Goal: Task Accomplishment & Management: Manage account settings

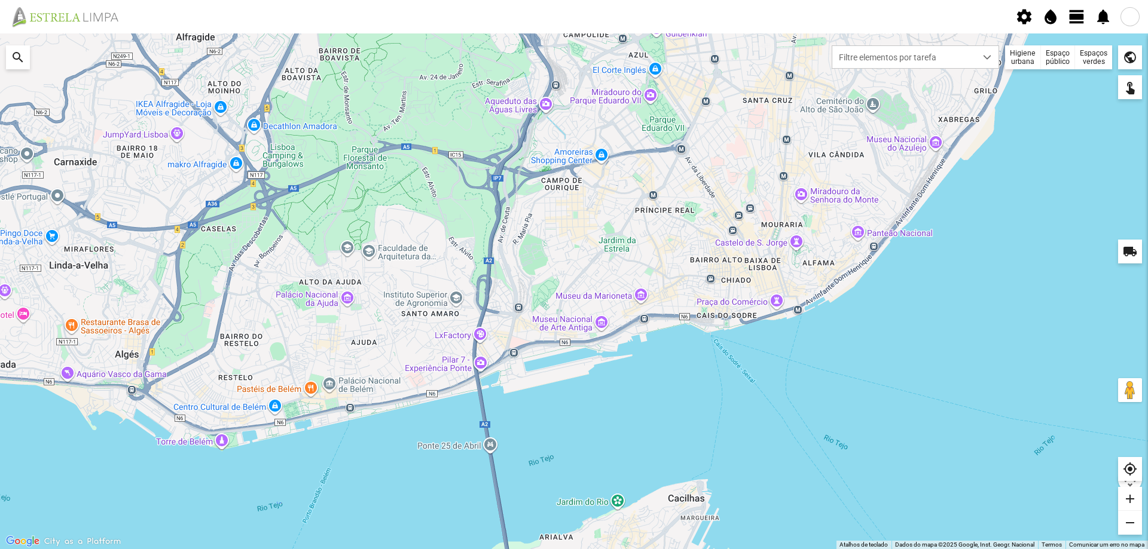
click at [1083, 61] on div "Espaços verdes" at bounding box center [1093, 57] width 37 height 24
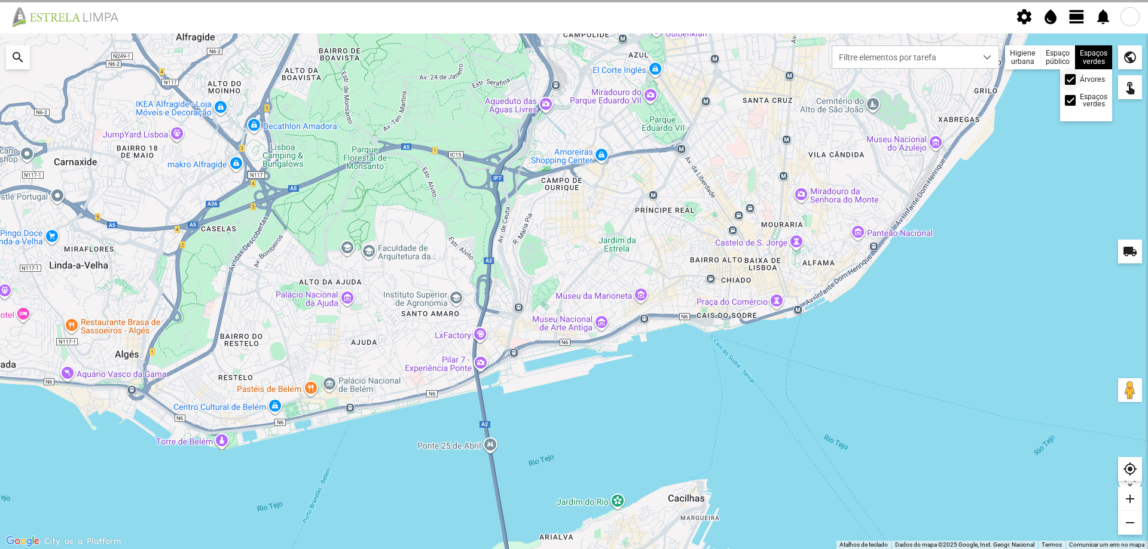
click at [1070, 80] on span at bounding box center [1070, 80] width 0 height 0
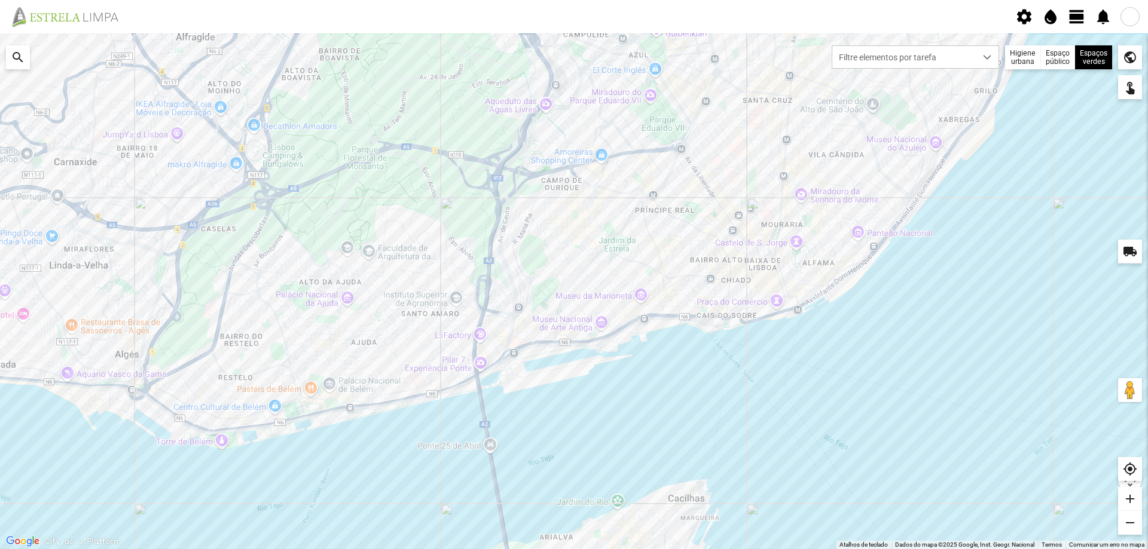
click at [1076, 17] on span "view_day" at bounding box center [1077, 17] width 18 height 18
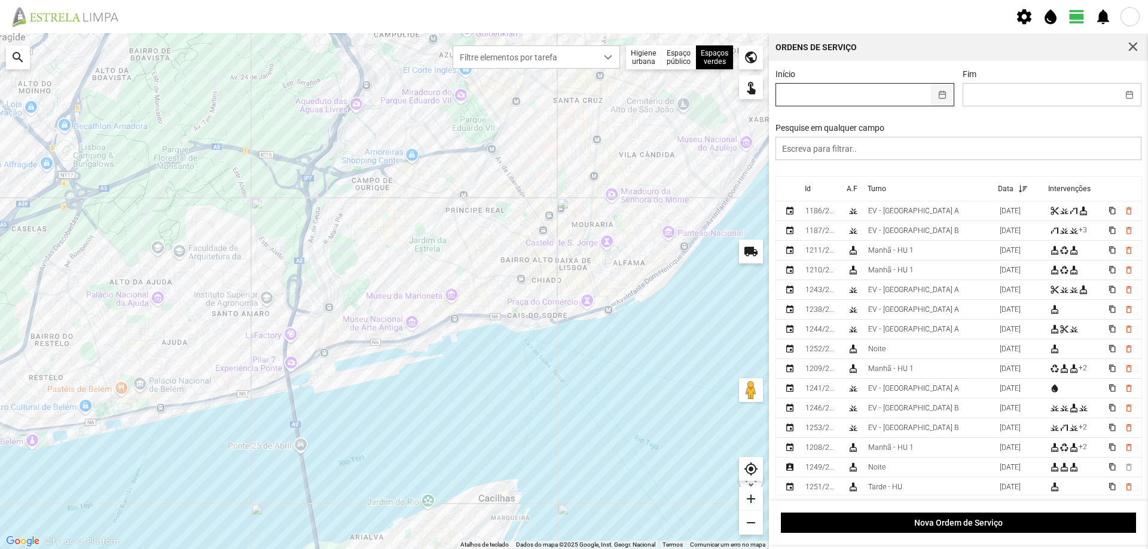
click at [939, 98] on button "button" at bounding box center [942, 95] width 23 height 22
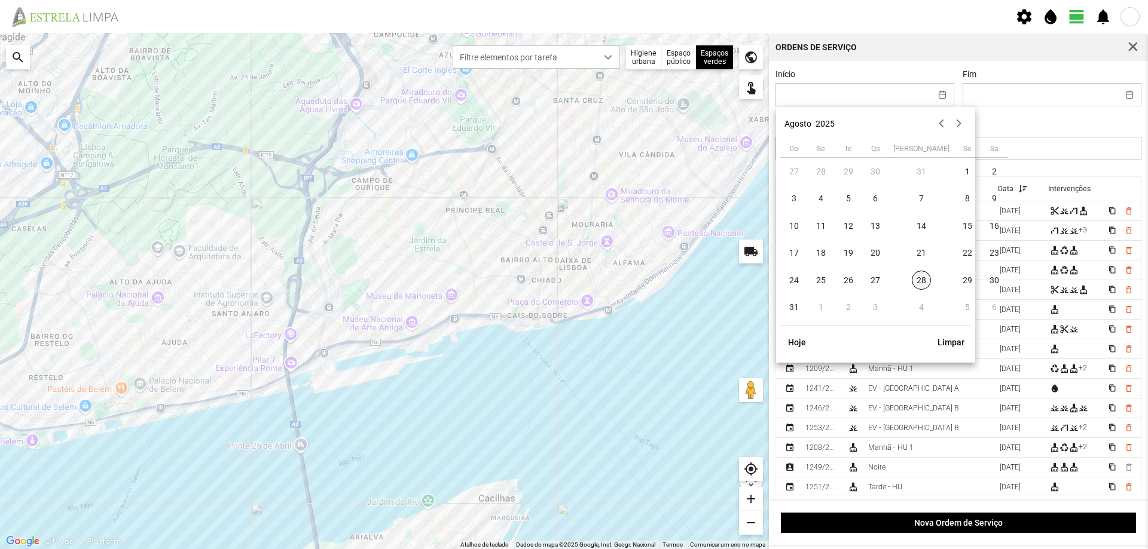
click at [912, 279] on span "28" at bounding box center [921, 280] width 19 height 19
type input "[DATE]"
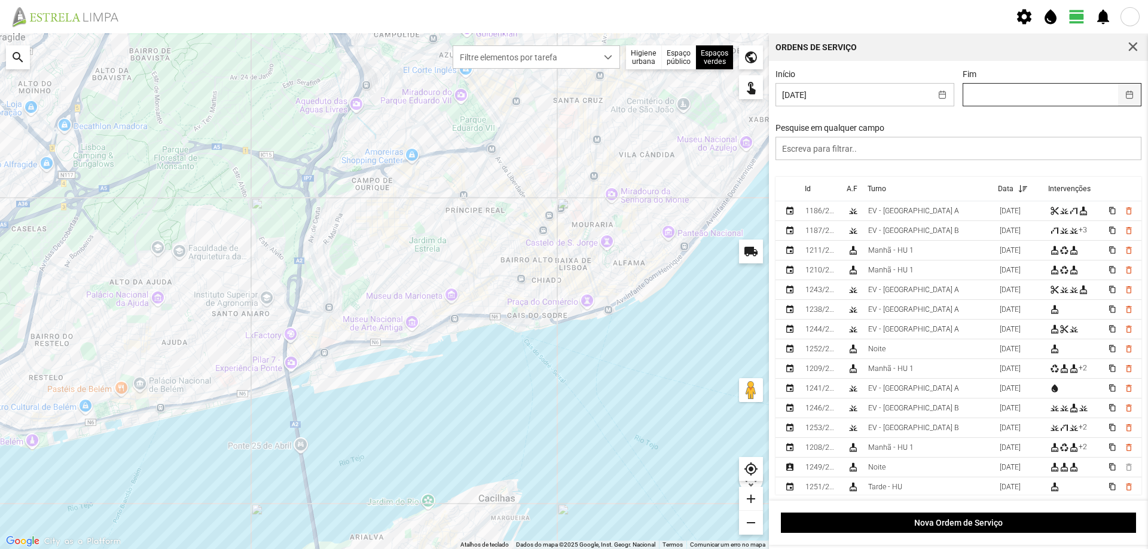
click at [1120, 97] on button "button" at bounding box center [1129, 95] width 23 height 22
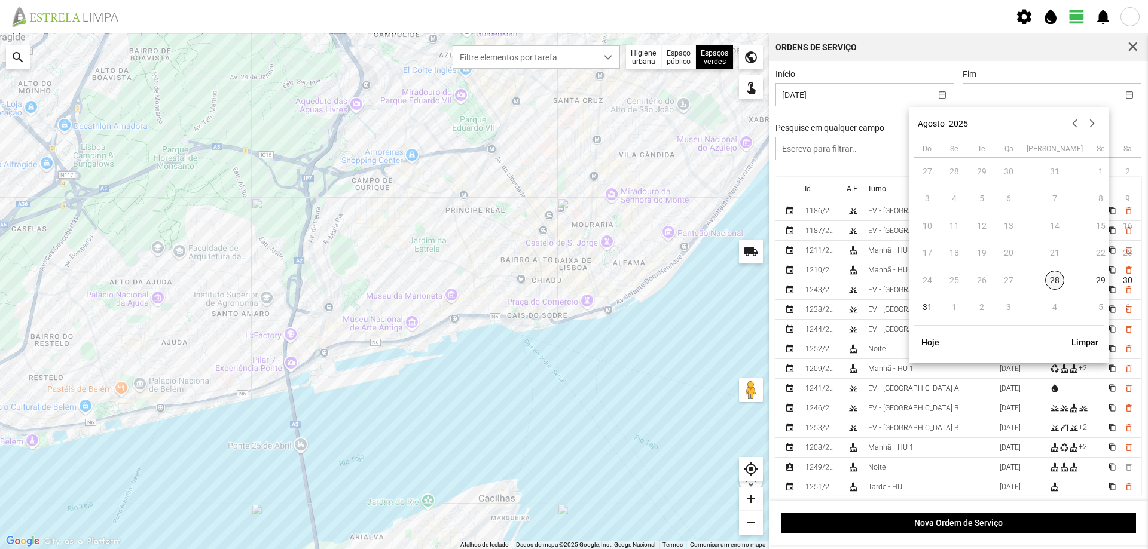
click at [1045, 280] on span "28" at bounding box center [1054, 280] width 19 height 19
type input "[DATE]"
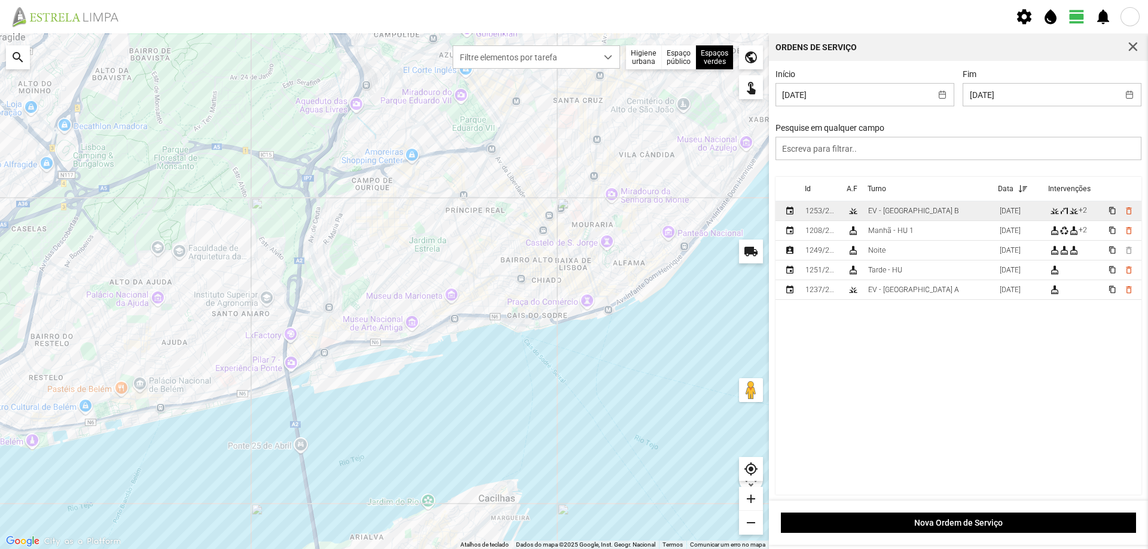
click at [908, 212] on div "EV - [GEOGRAPHIC_DATA] B" at bounding box center [913, 211] width 91 height 8
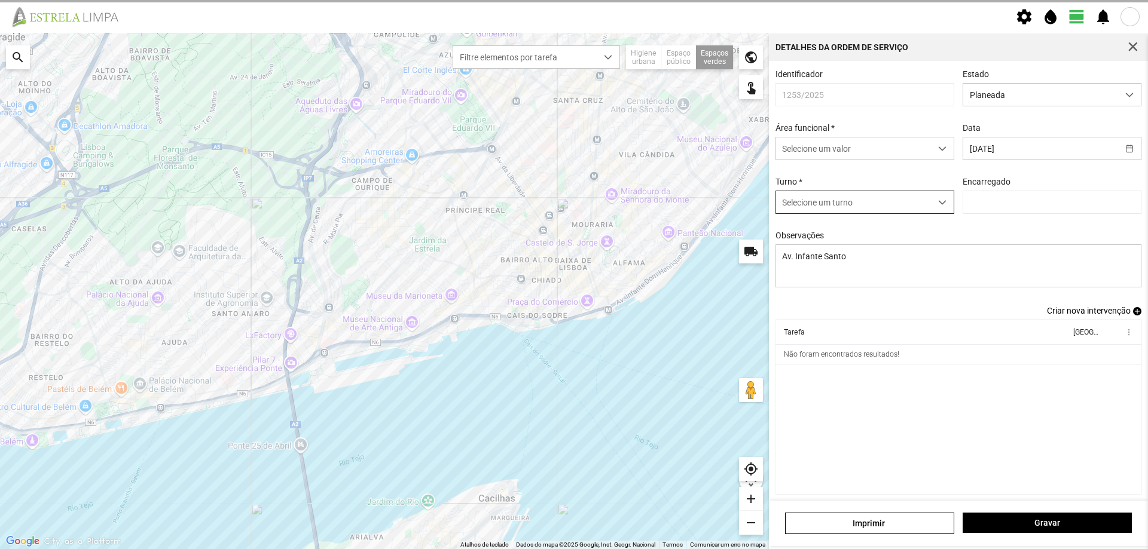
type input "[PERSON_NAME]"
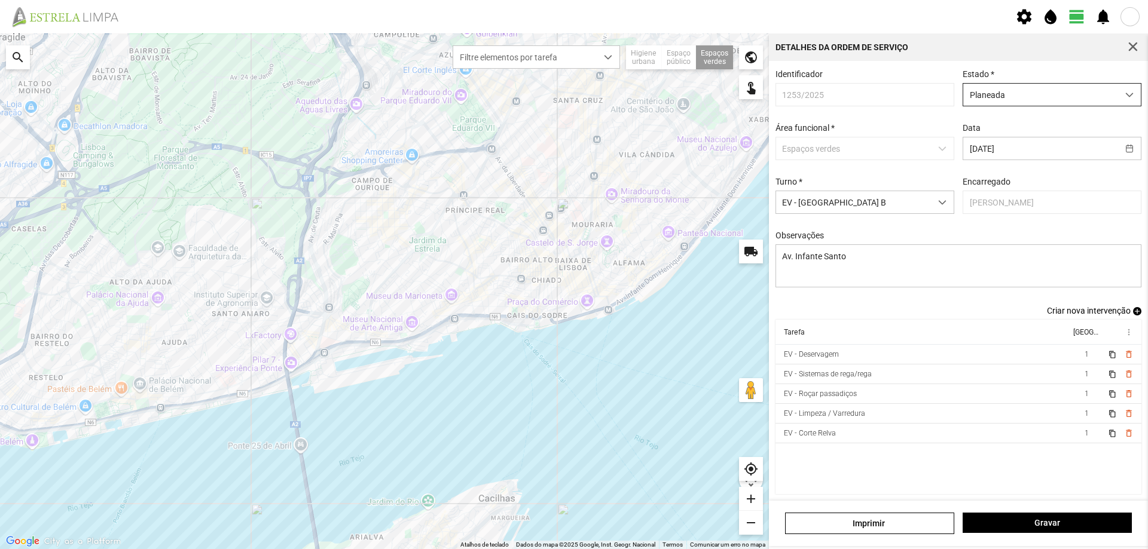
click at [1078, 99] on span "Planeada" at bounding box center [1040, 95] width 155 height 22
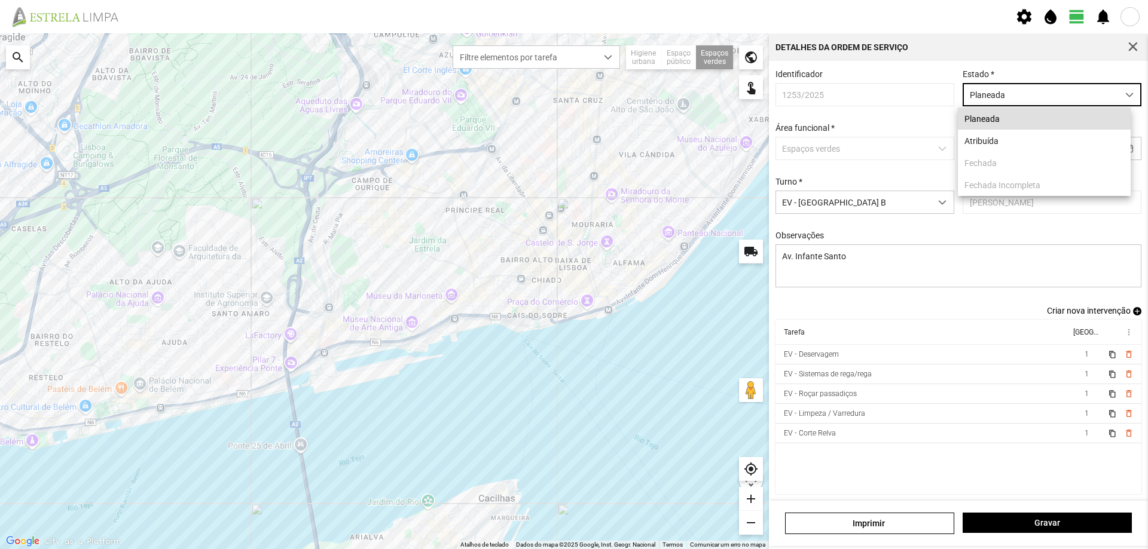
scroll to position [7, 53]
click at [995, 143] on li "Atribuída" at bounding box center [1044, 141] width 173 height 22
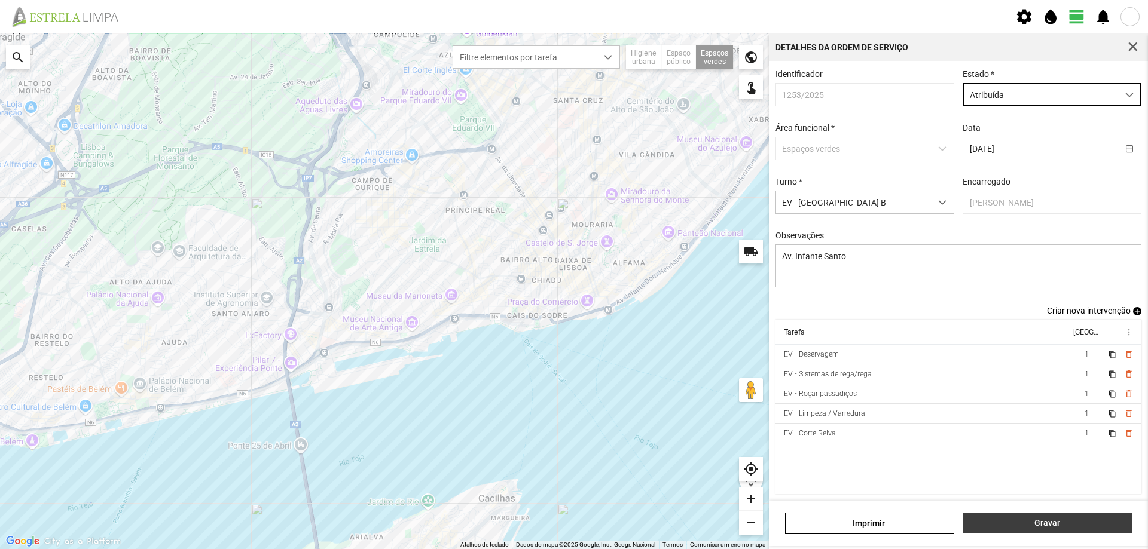
click at [1037, 522] on span "Gravar" at bounding box center [1047, 523] width 157 height 10
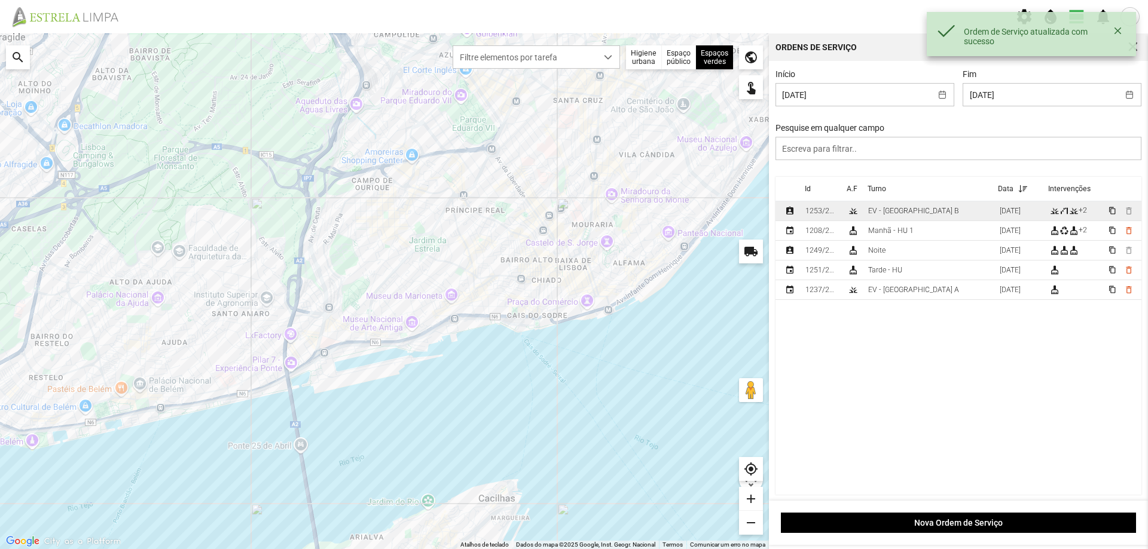
click at [899, 211] on div "EV - [GEOGRAPHIC_DATA] B" at bounding box center [913, 211] width 91 height 8
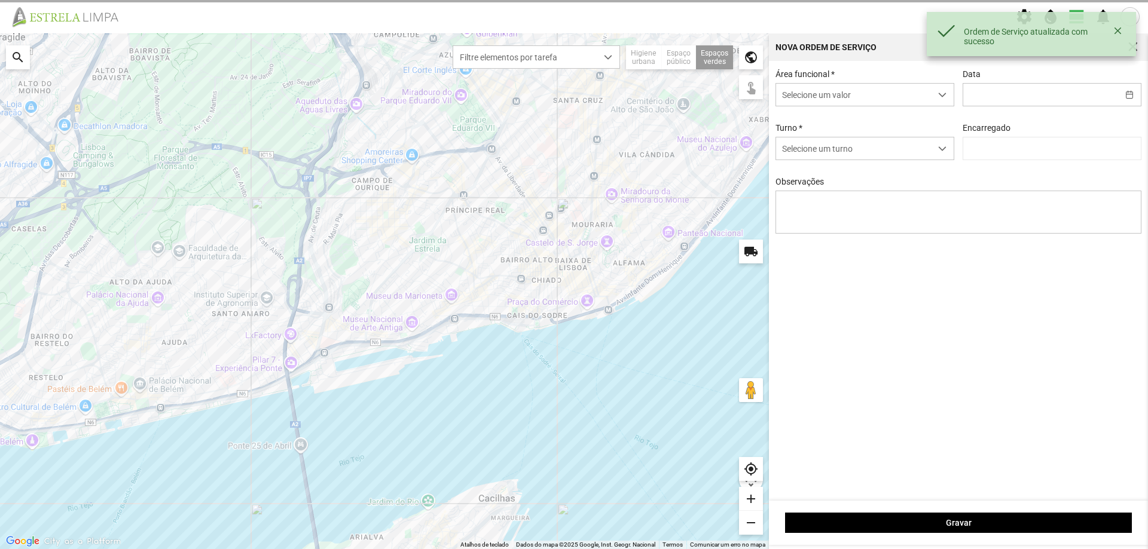
type input "[DATE]"
type textarea "Av. Infante Santo"
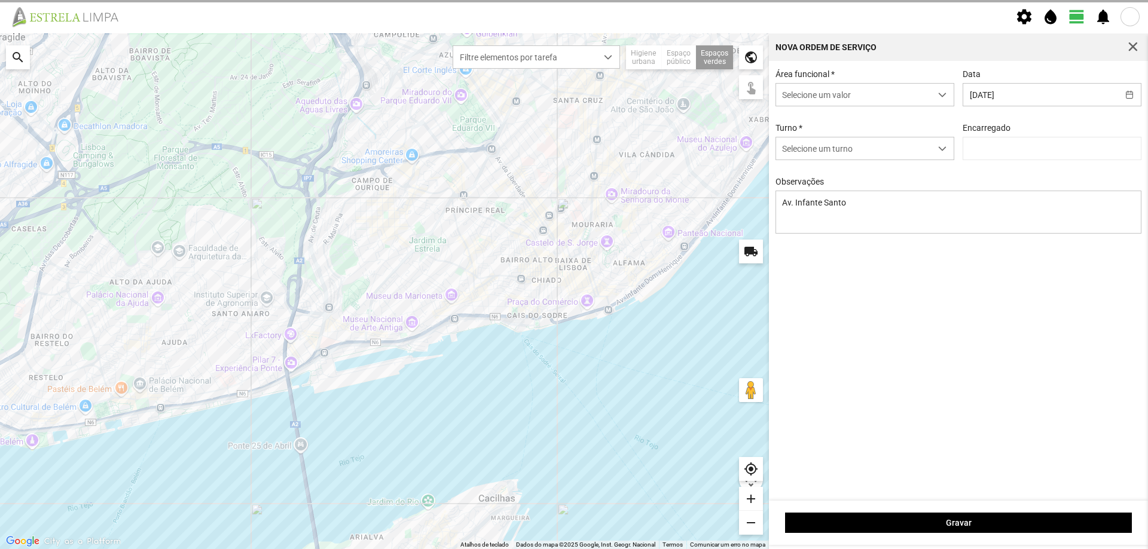
type input "[PERSON_NAME]"
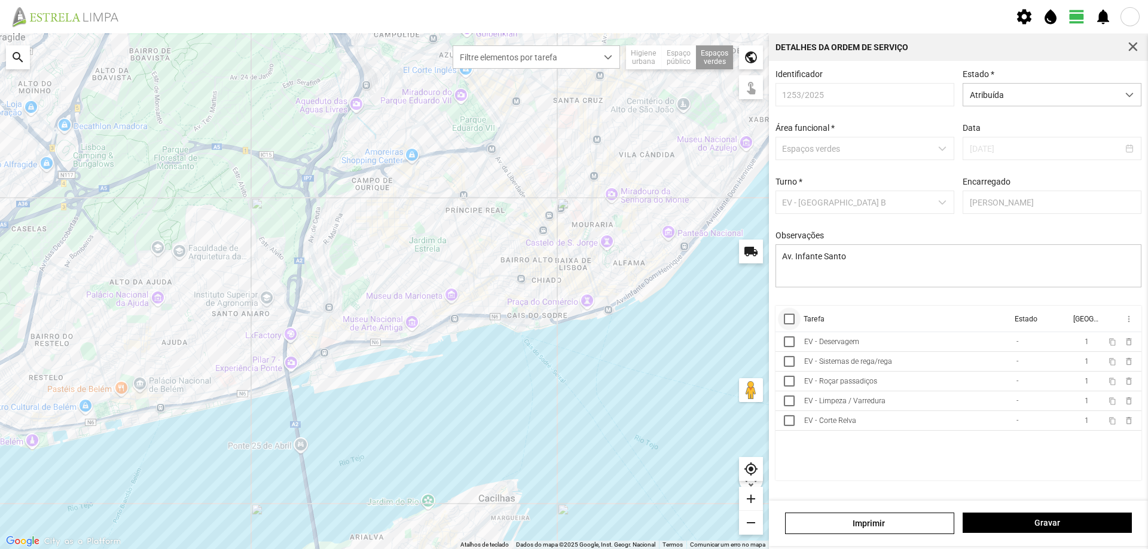
click at [793, 323] on div at bounding box center [789, 319] width 11 height 11
click at [1129, 320] on span "more_vert" at bounding box center [1128, 319] width 10 height 10
click at [1080, 341] on span "Marcar como Concluída" at bounding box center [1064, 343] width 88 height 8
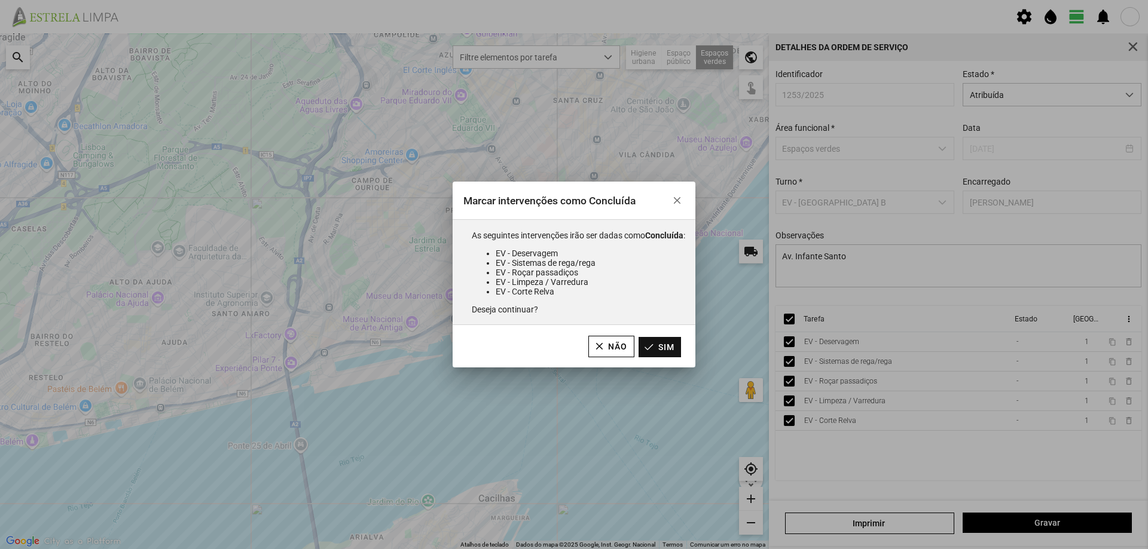
click at [664, 351] on button "Sim" at bounding box center [659, 347] width 42 height 20
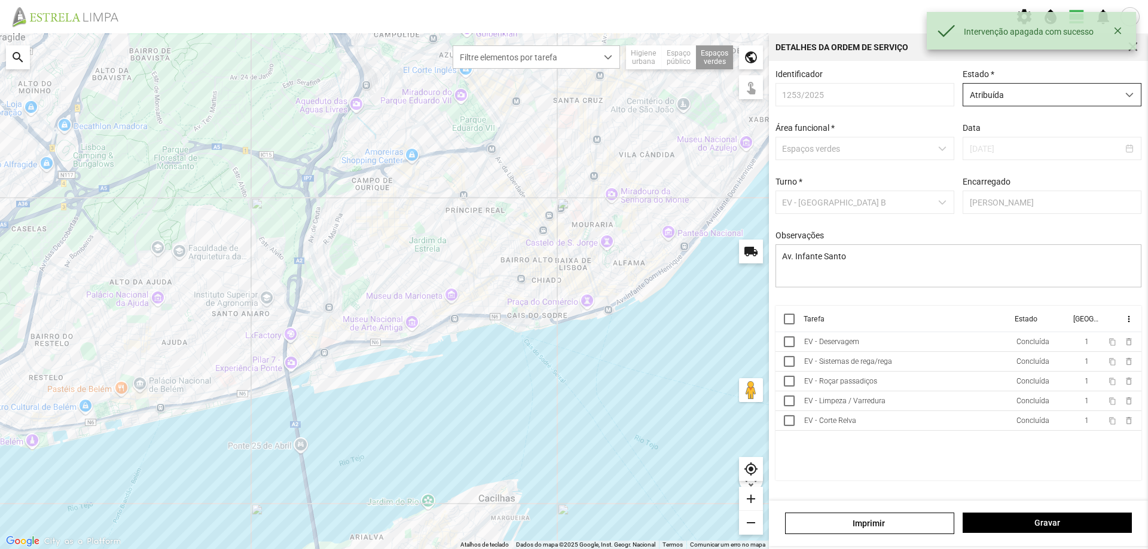
click at [1050, 100] on span "Atribuída" at bounding box center [1040, 95] width 155 height 22
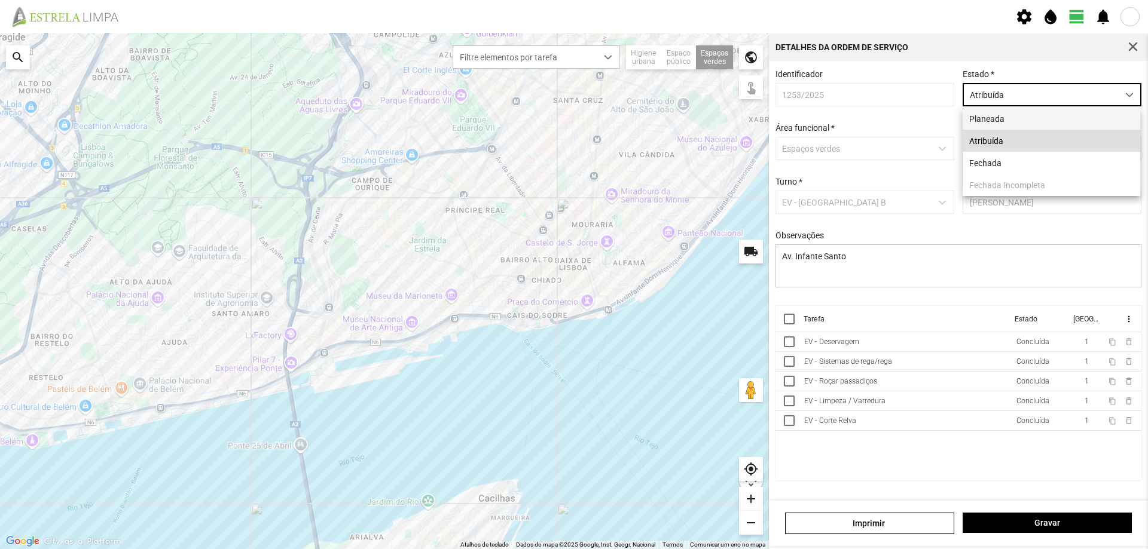
scroll to position [7, 53]
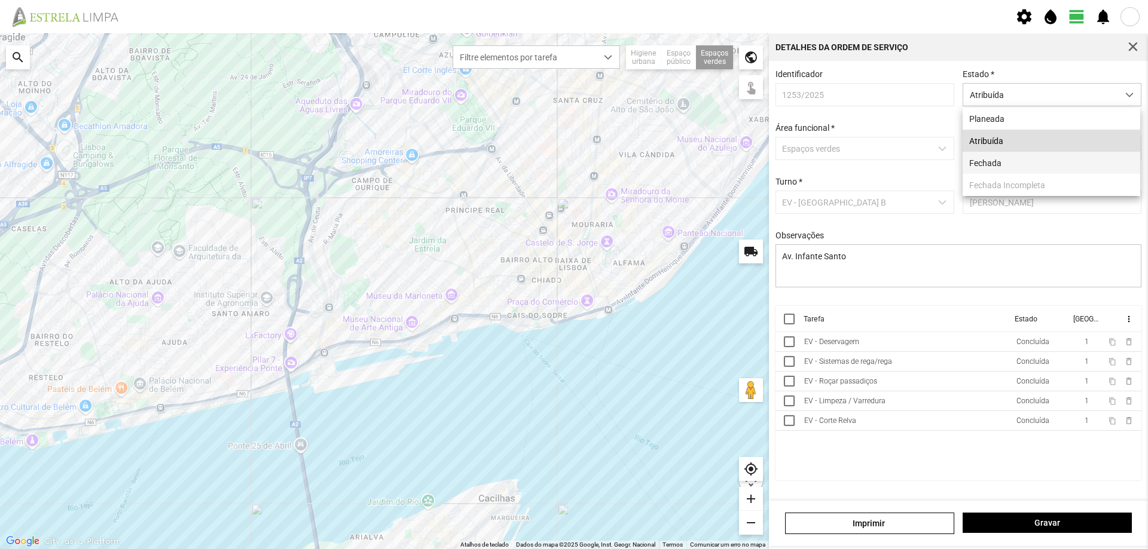
click at [992, 162] on li "Fechada" at bounding box center [1051, 163] width 178 height 22
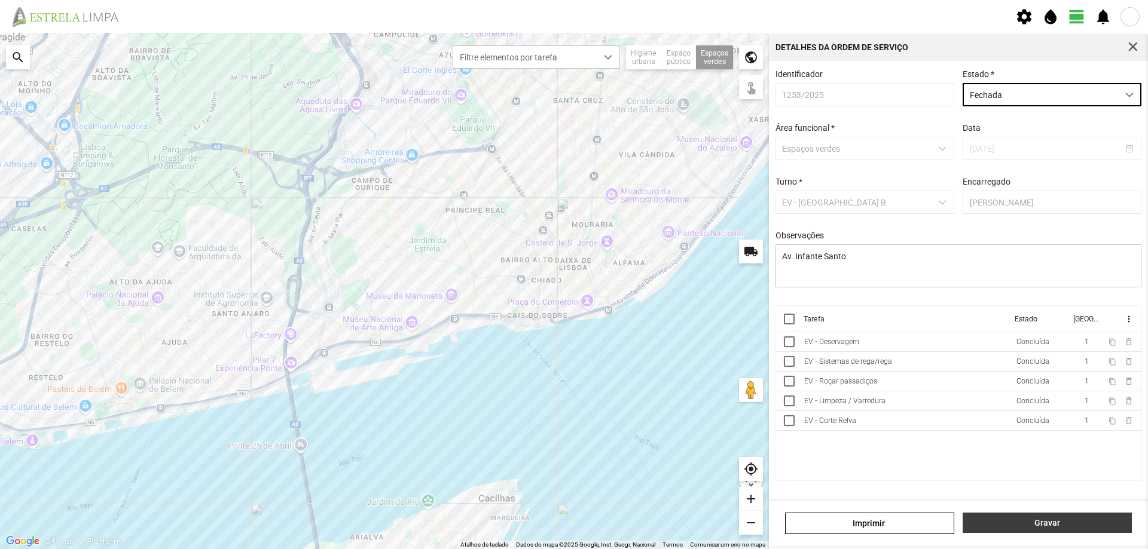
click at [1025, 521] on span "Gravar" at bounding box center [1047, 523] width 157 height 10
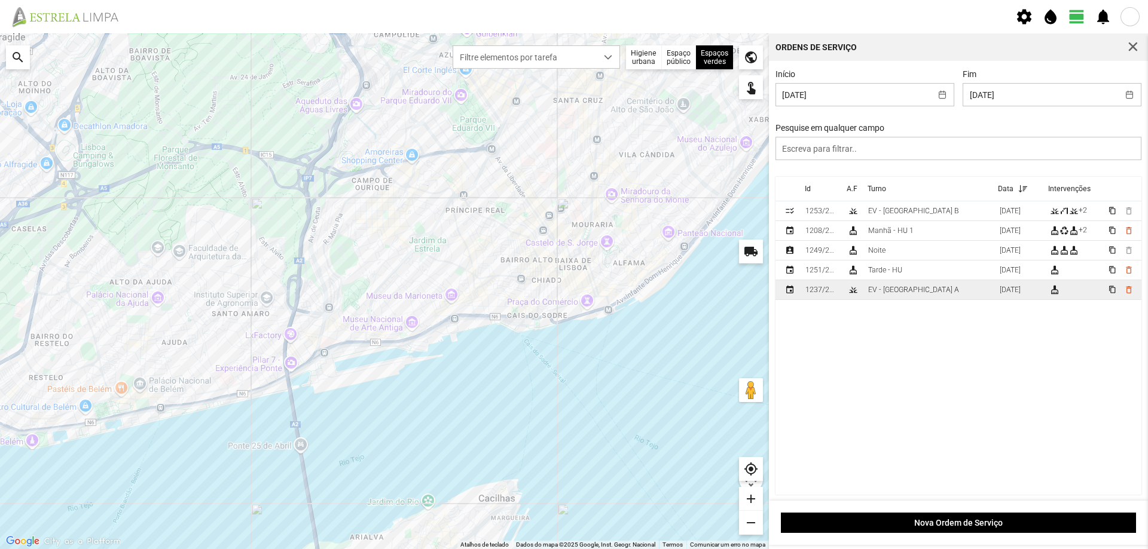
click at [918, 289] on td "EV - [GEOGRAPHIC_DATA] A" at bounding box center [929, 290] width 132 height 20
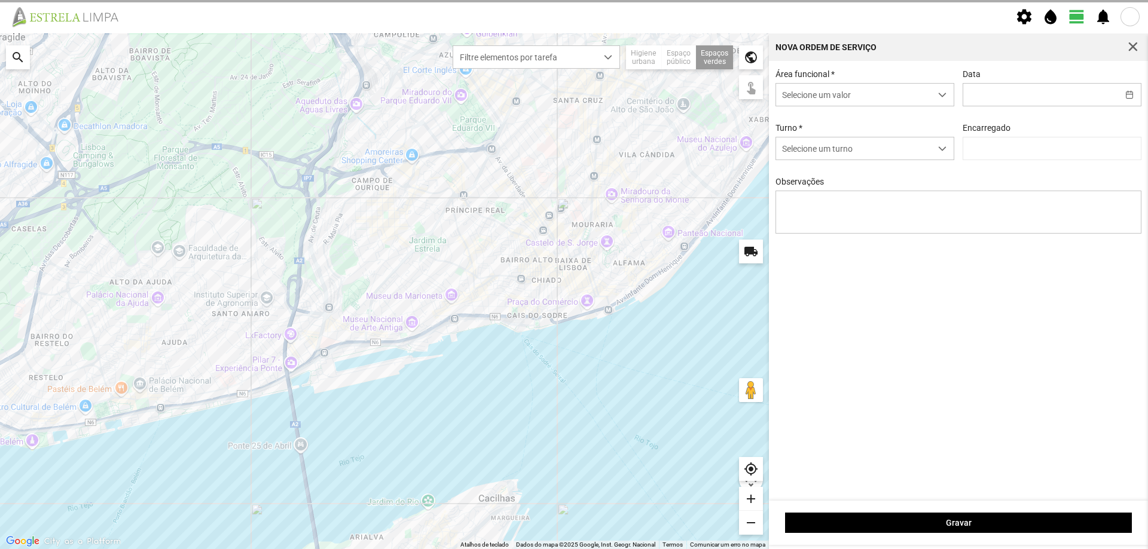
click at [918, 289] on div "Área funcional * Selecione um valor Data Turno * Selecione um turno Encarregado…" at bounding box center [958, 281] width 379 height 440
type input "[DATE]"
type textarea "Recolha de papeleiras"
type input "[PERSON_NAME]"
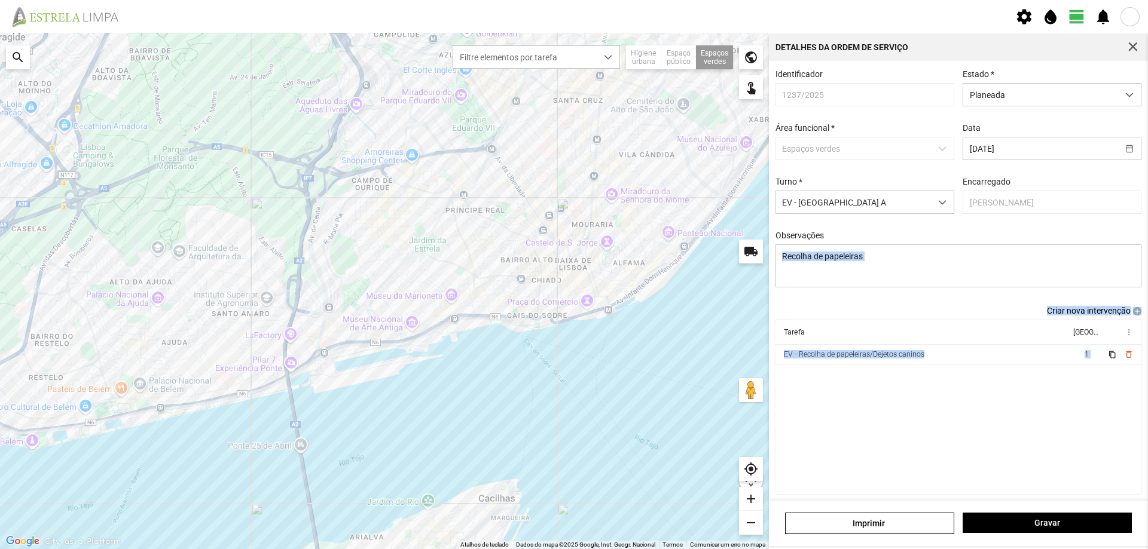
click at [915, 316] on div "Criar nova intervenção add" at bounding box center [958, 311] width 366 height 10
click at [941, 361] on td "EV - Recolha de papeleiras/Dejetos caninos" at bounding box center [922, 355] width 295 height 20
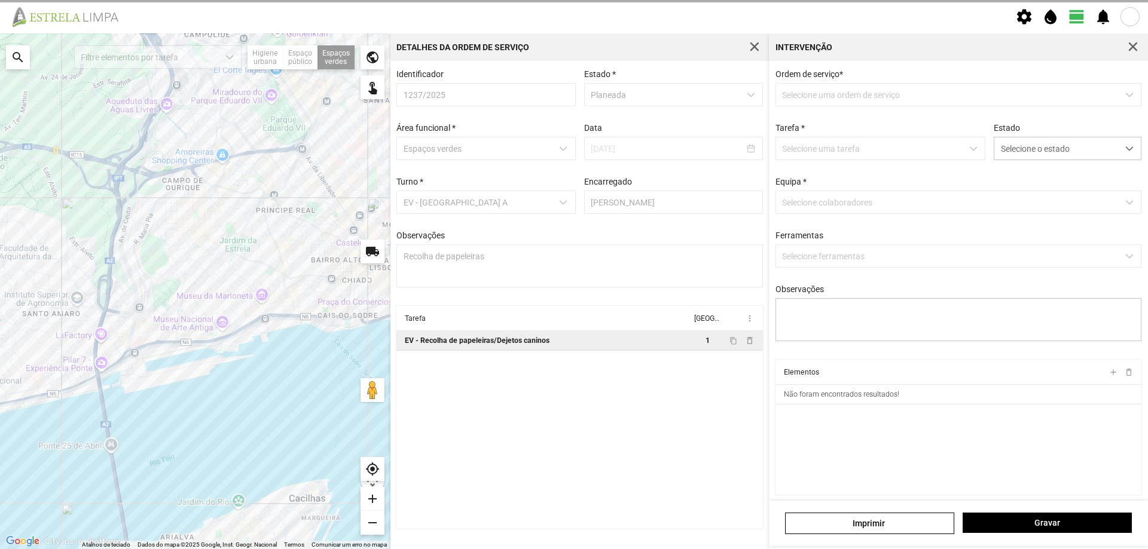
click at [941, 361] on div "← Mover para a esquerda → Mover para a direita ↑ Mover para cima ↓ Mover para b…" at bounding box center [574, 291] width 1148 height 516
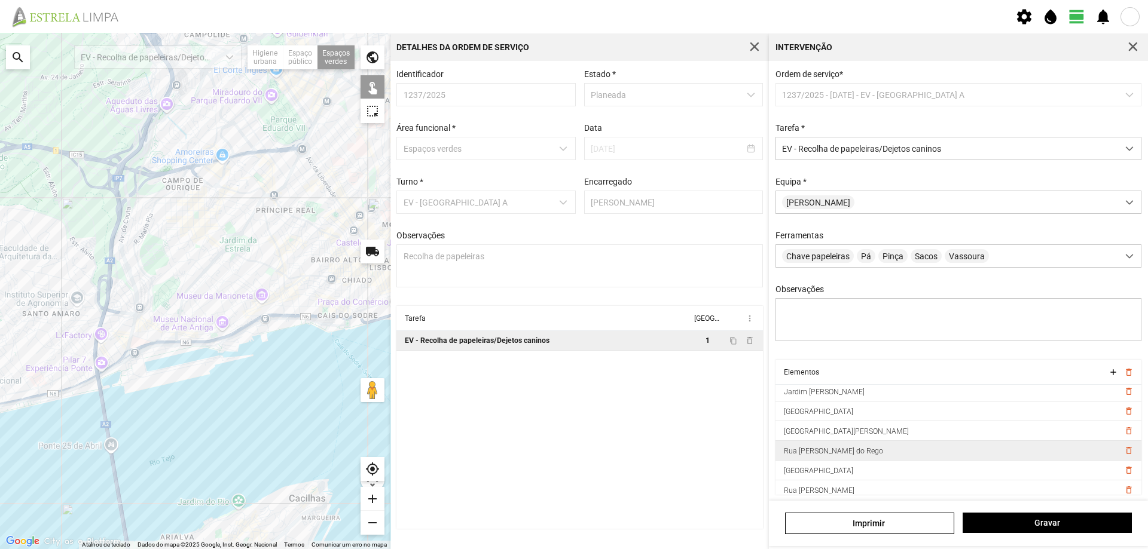
scroll to position [166, 0]
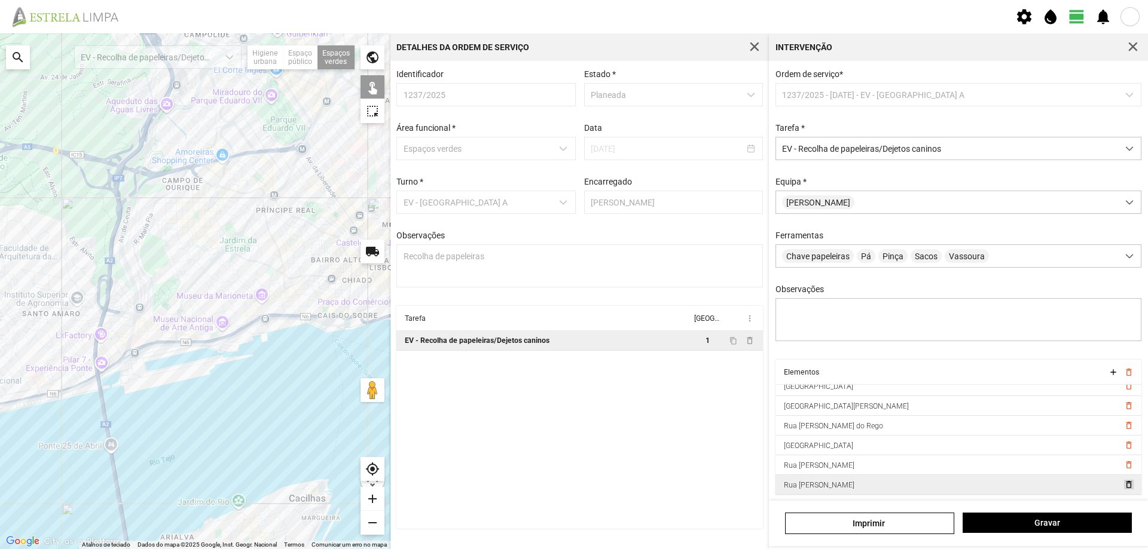
click at [1123, 490] on span "delete_outline" at bounding box center [1128, 485] width 10 height 10
click at [1123, 418] on span "delete_outline" at bounding box center [1128, 414] width 10 height 10
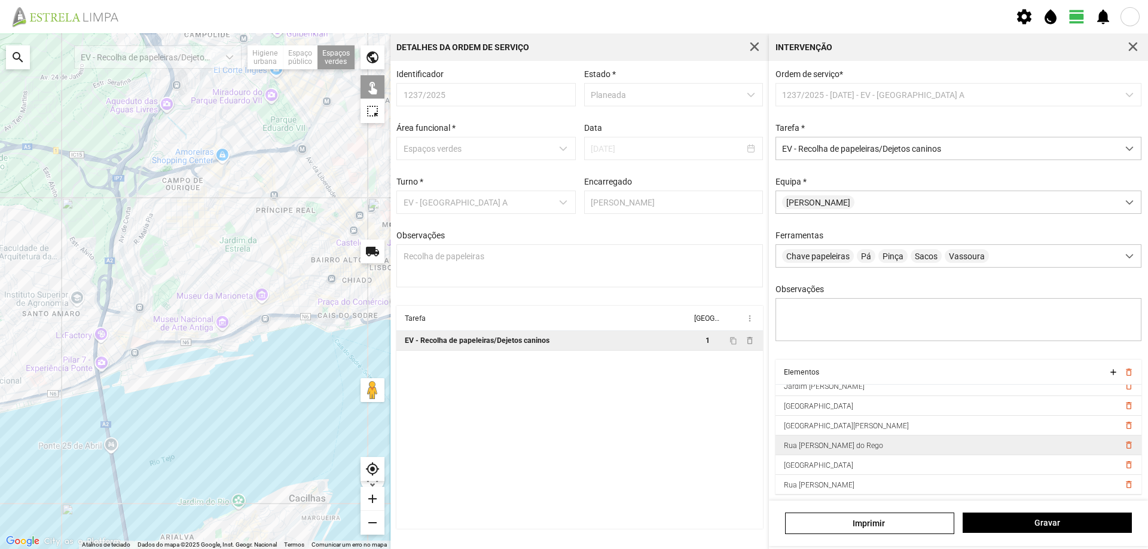
scroll to position [6, 0]
click at [1123, 485] on span "delete_outline" at bounding box center [1128, 485] width 10 height 10
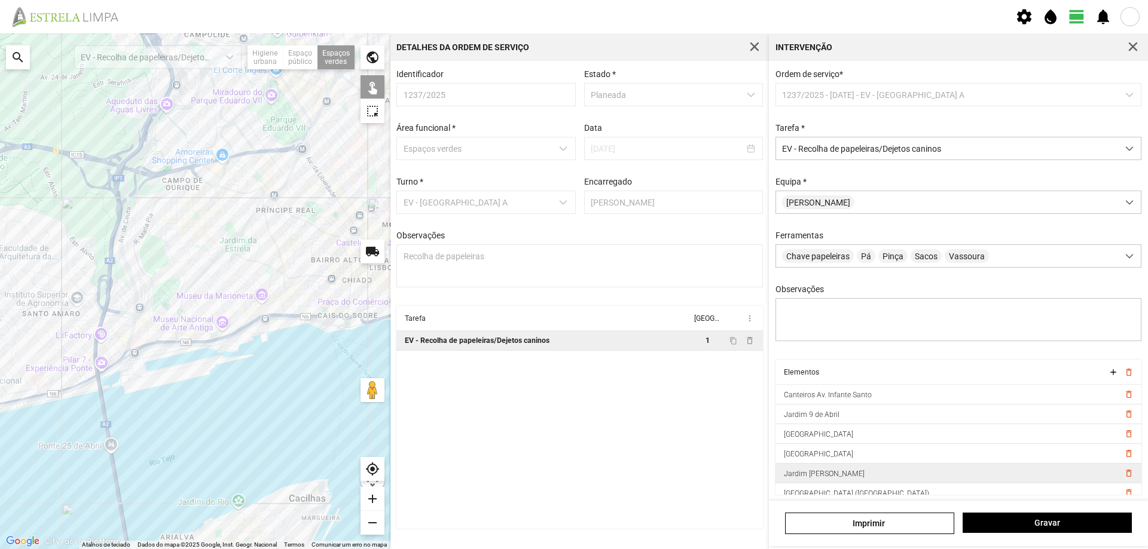
scroll to position [0, 0]
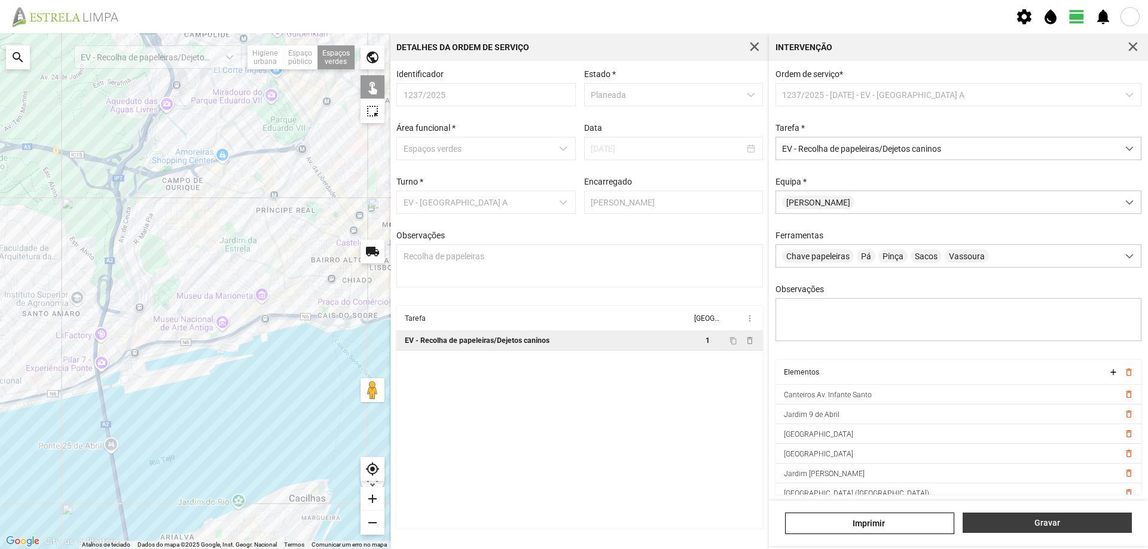
click at [1011, 519] on span "Gravar" at bounding box center [1047, 523] width 157 height 10
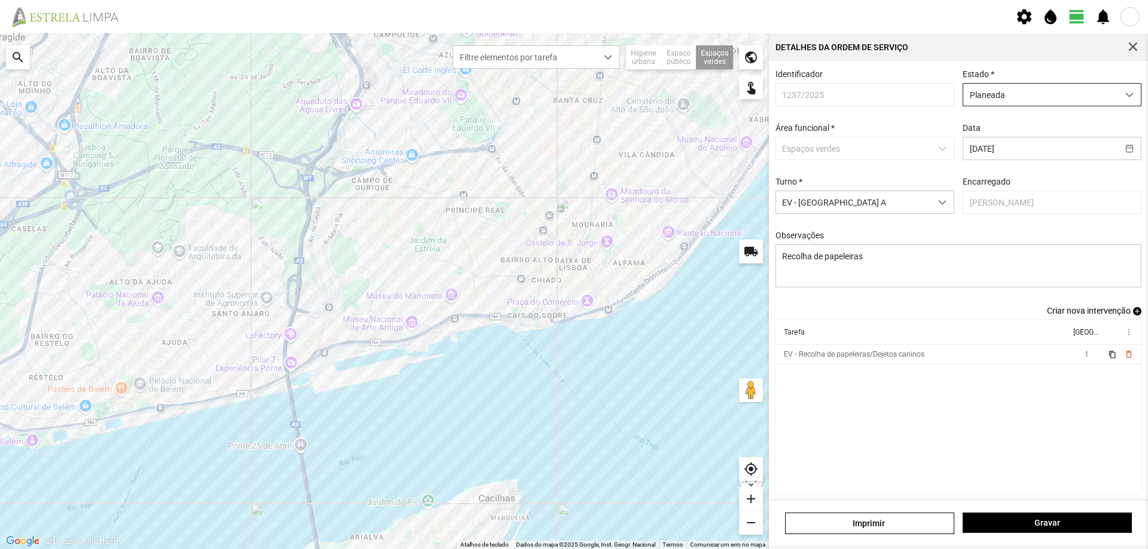
click at [1054, 100] on span "Planeada" at bounding box center [1040, 95] width 155 height 22
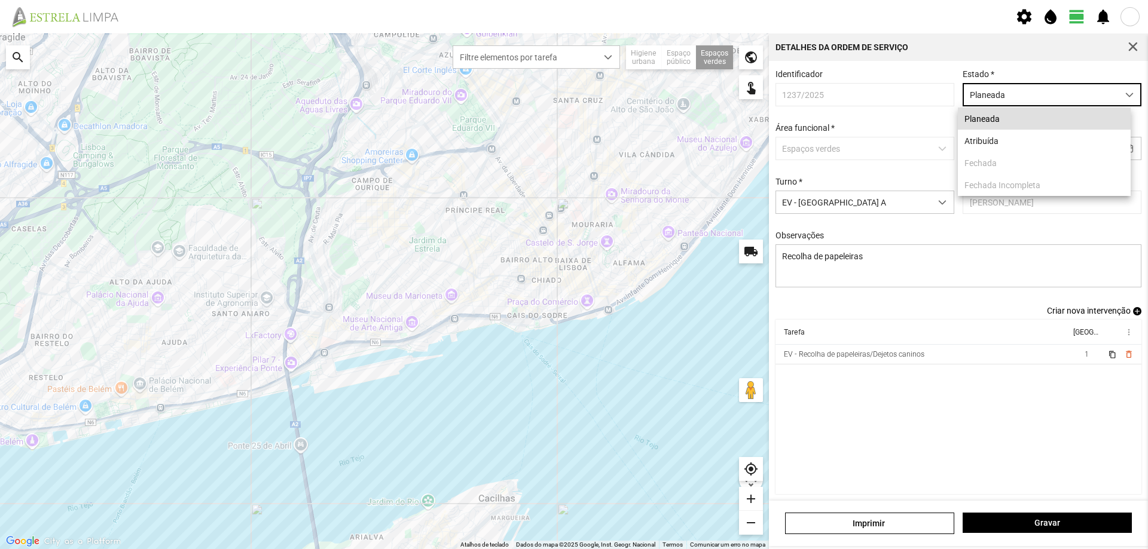
scroll to position [7, 53]
click at [994, 147] on li "Atribuída" at bounding box center [1044, 141] width 173 height 22
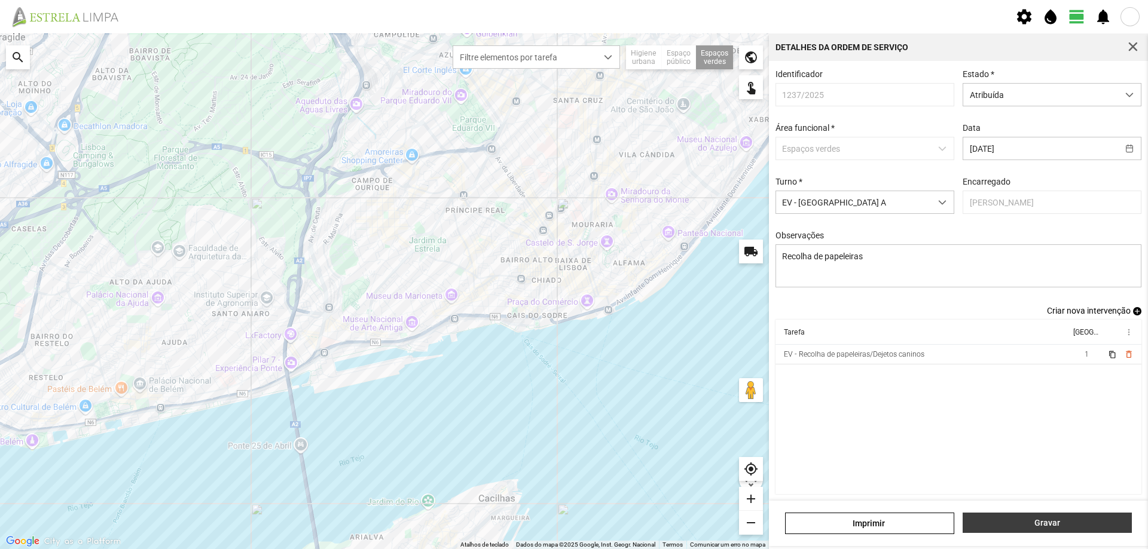
click at [1014, 527] on span "Gravar" at bounding box center [1047, 523] width 157 height 10
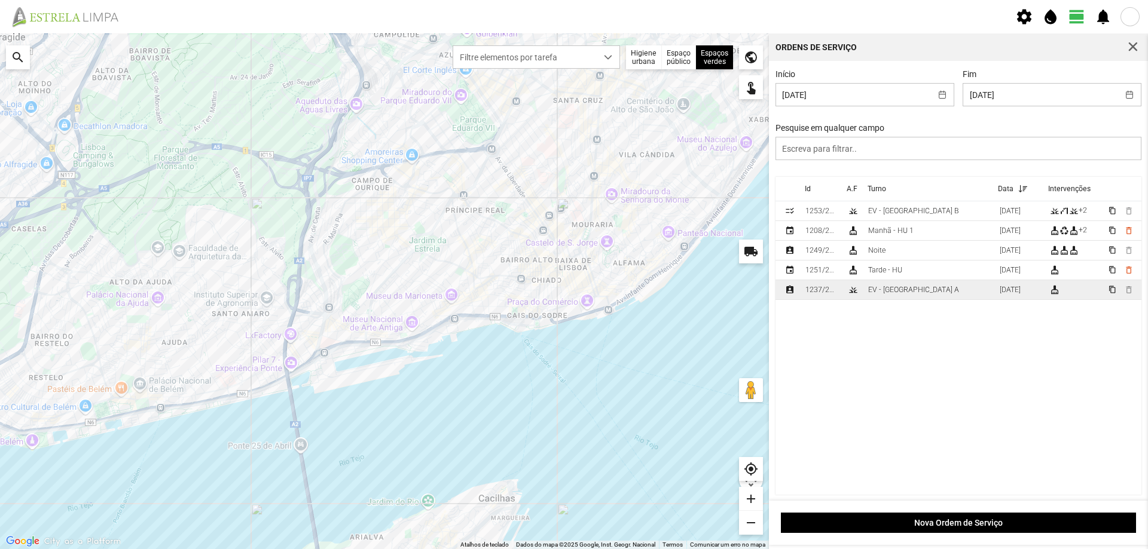
click at [920, 295] on td "EV - [GEOGRAPHIC_DATA] A" at bounding box center [929, 290] width 132 height 20
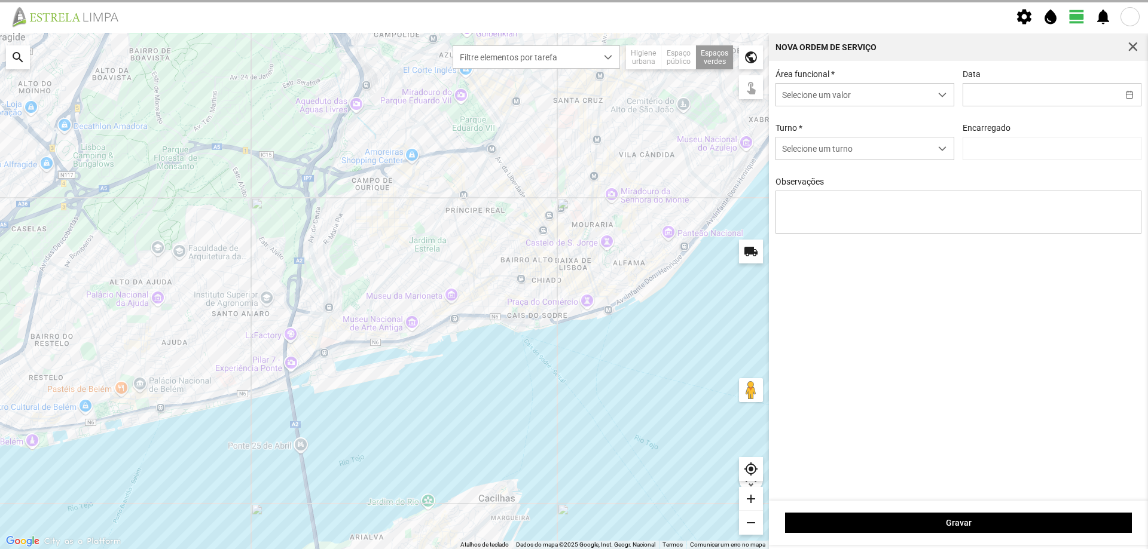
type input "[DATE]"
type textarea "Recolha de papeleiras"
type input "[PERSON_NAME]"
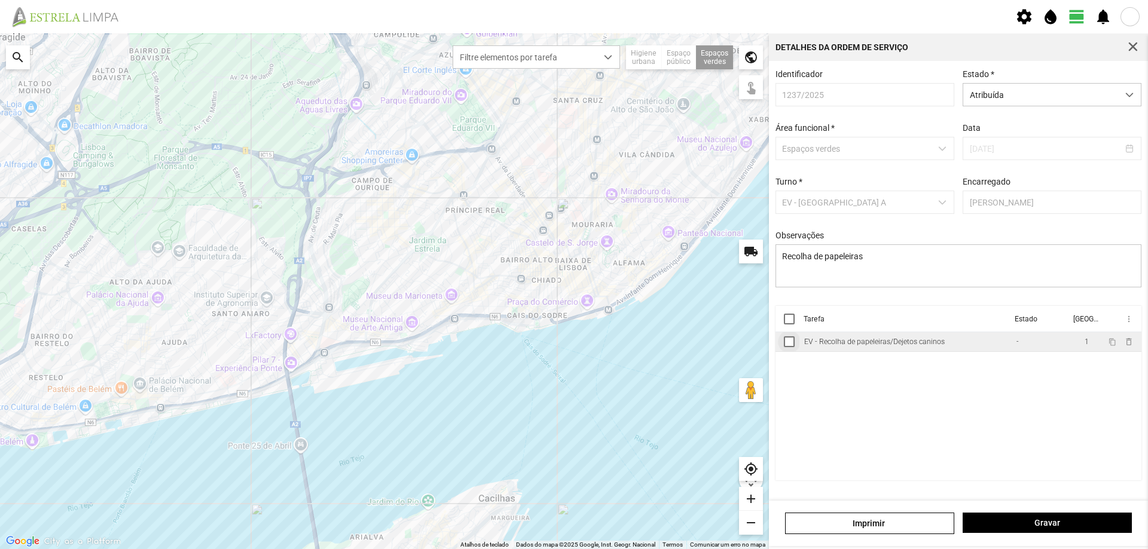
click at [791, 344] on div at bounding box center [789, 342] width 11 height 11
click at [1129, 321] on span "more_vert" at bounding box center [1128, 319] width 10 height 10
click at [1065, 344] on span "Marcar como Concluída" at bounding box center [1064, 343] width 88 height 8
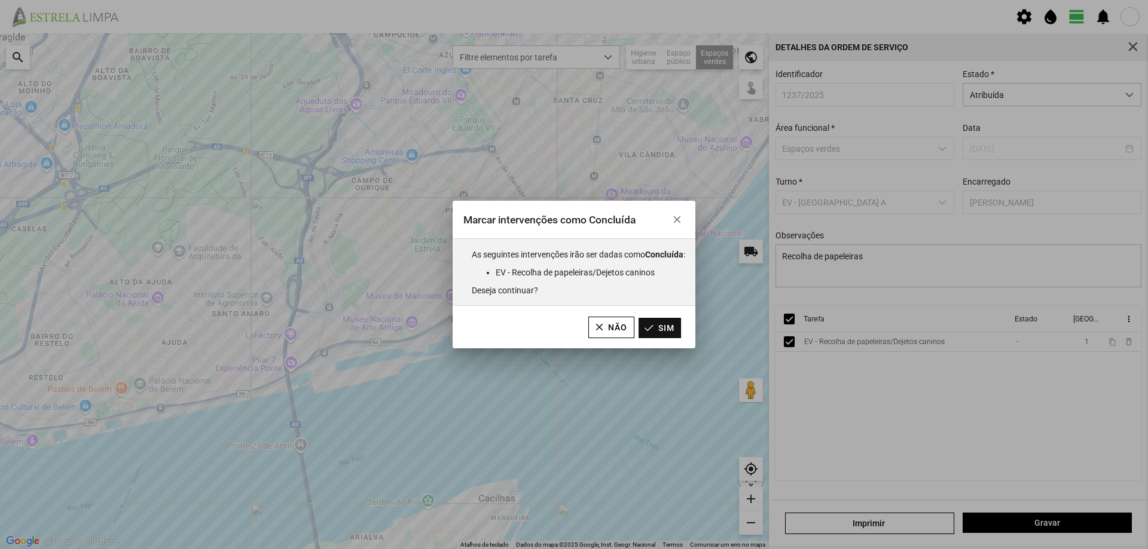
click at [659, 333] on button "Sim" at bounding box center [659, 328] width 42 height 20
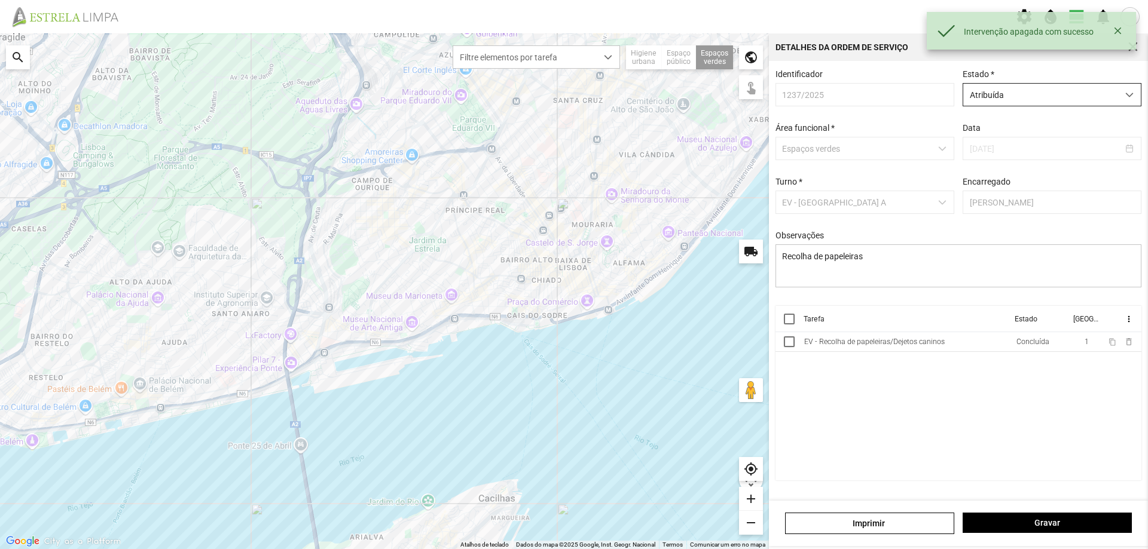
click at [1048, 95] on span "Atribuída" at bounding box center [1040, 95] width 155 height 22
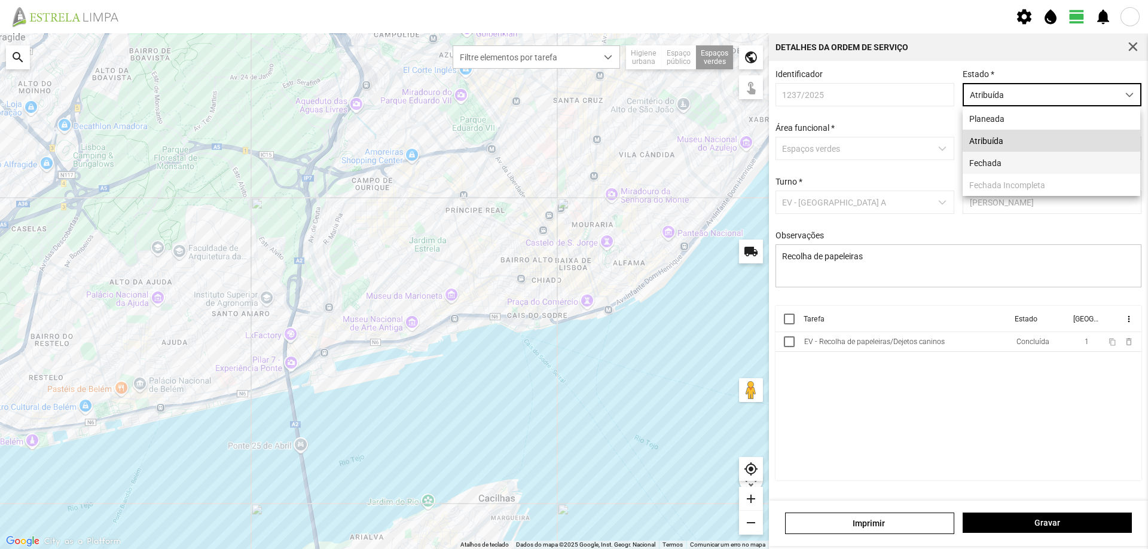
click at [1001, 163] on li "Fechada" at bounding box center [1051, 163] width 178 height 22
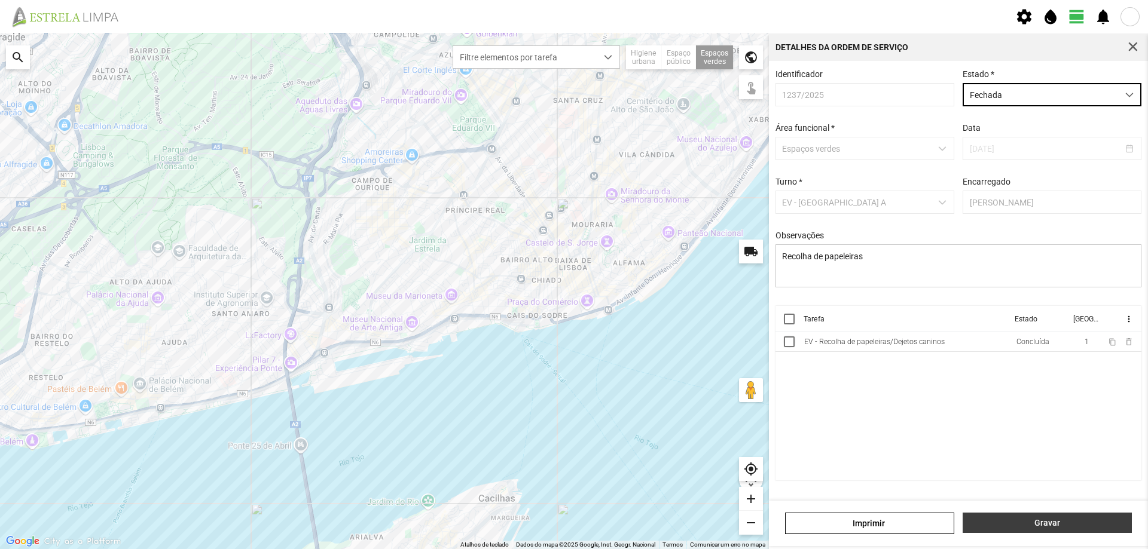
click at [1048, 525] on span "Gravar" at bounding box center [1047, 523] width 157 height 10
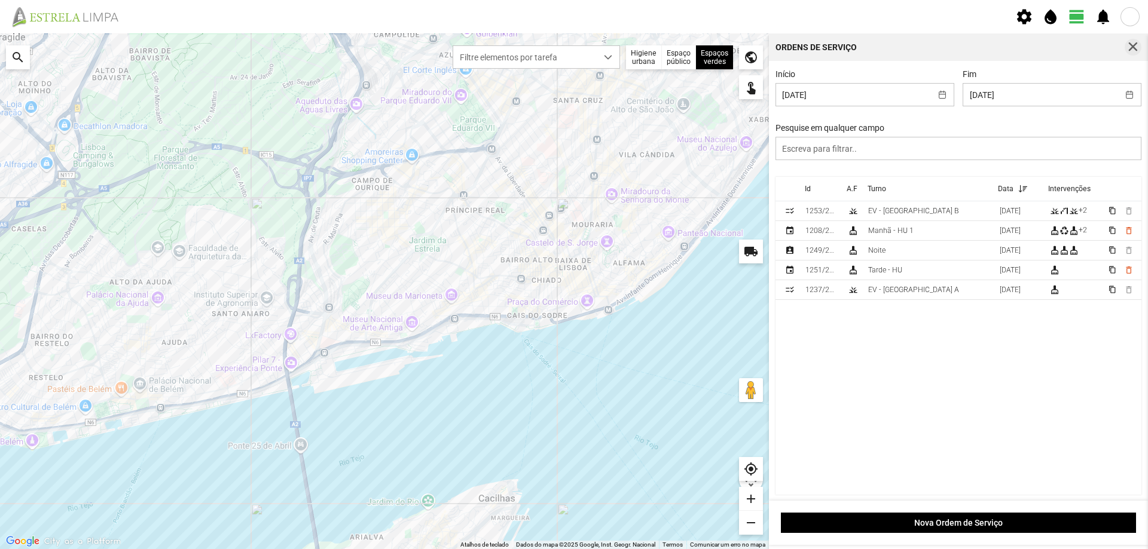
click at [1135, 49] on span "button" at bounding box center [1132, 47] width 11 height 11
